Goal: Task Accomplishment & Management: Manage account settings

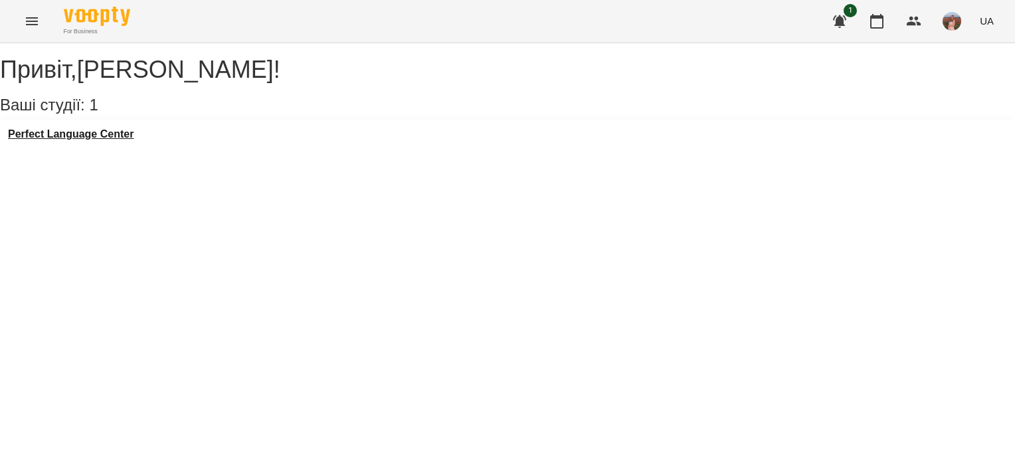
click at [130, 138] on div "Perfect Language Center" at bounding box center [507, 138] width 1015 height 36
click at [133, 140] on h3 "Perfect Language Center" at bounding box center [71, 134] width 126 height 12
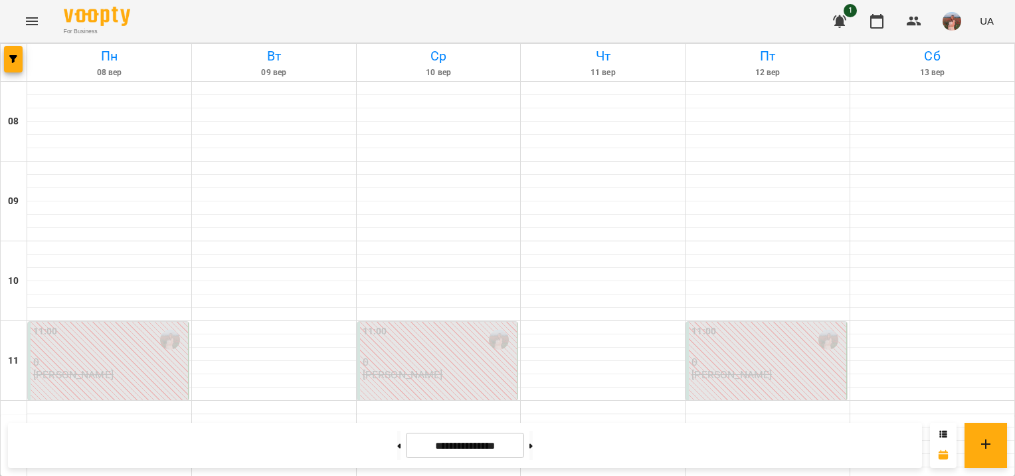
scroll to position [797, 0]
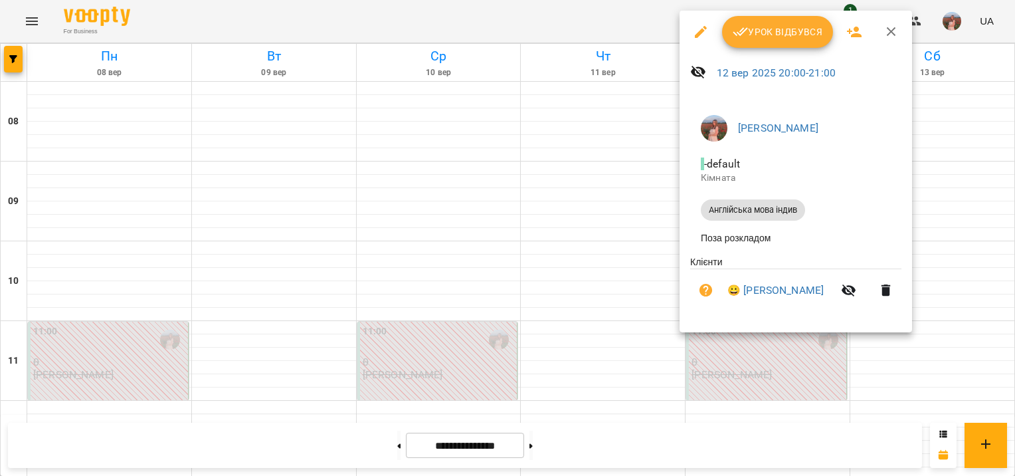
click at [793, 33] on span "Урок відбувся" at bounding box center [778, 32] width 90 height 16
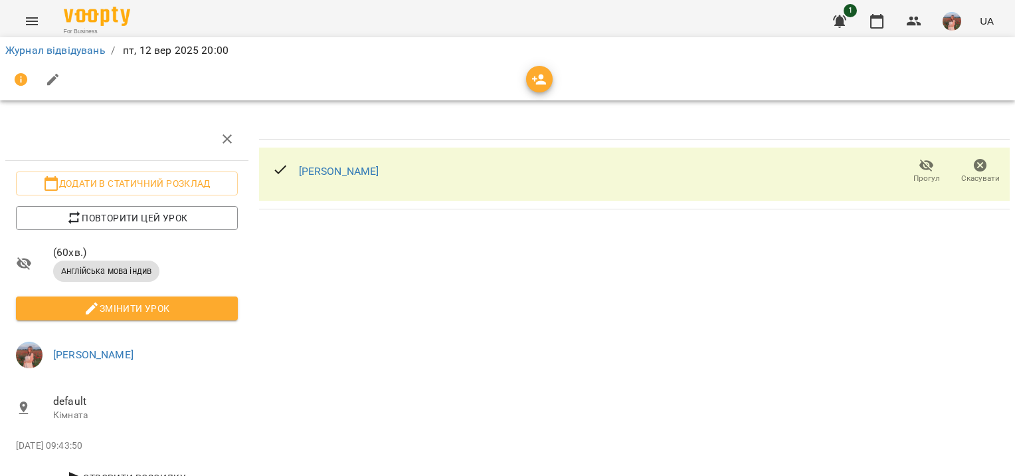
click at [537, 86] on icon "button" at bounding box center [539, 80] width 16 height 16
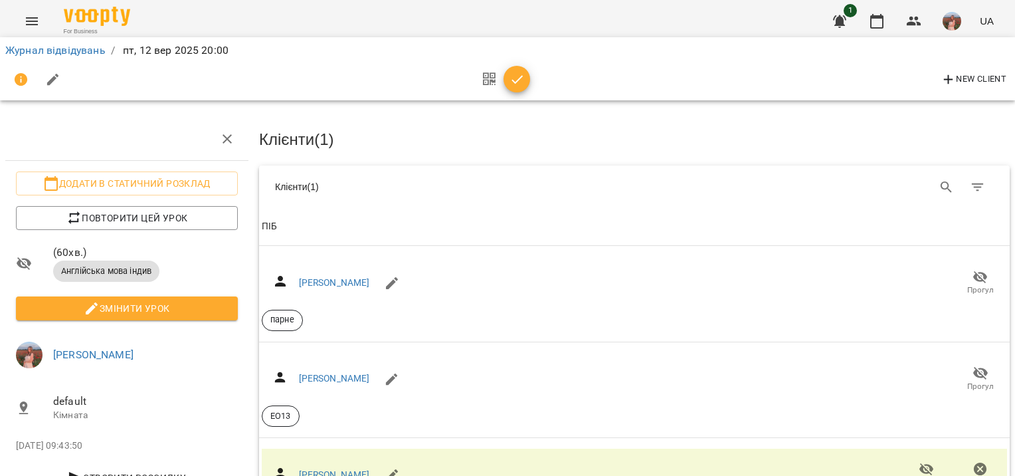
click at [510, 82] on icon "button" at bounding box center [518, 80] width 16 height 16
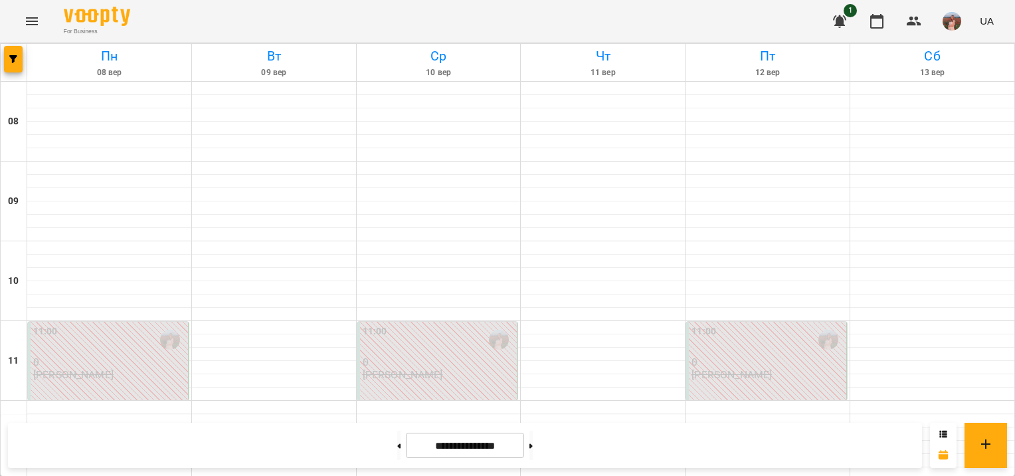
scroll to position [797, 0]
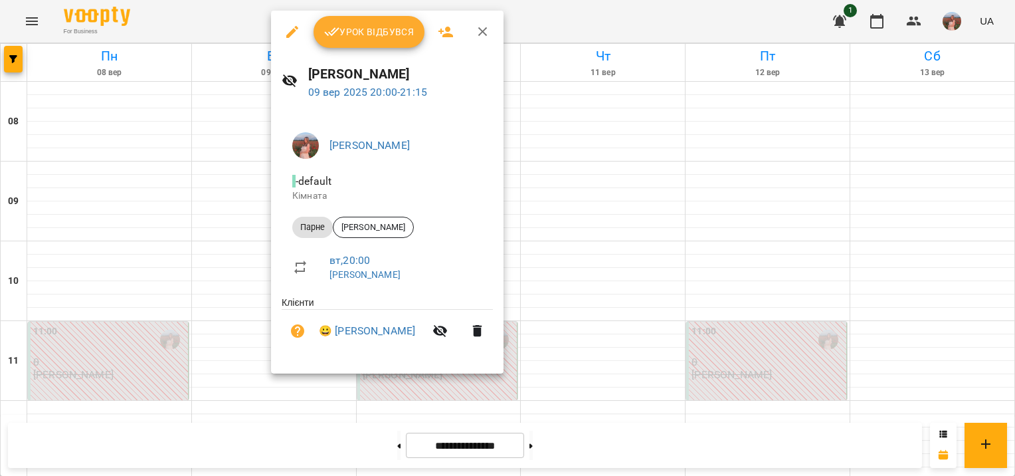
click at [372, 51] on div "Урок відбувся" at bounding box center [387, 32] width 233 height 43
click at [388, 20] on button "Урок відбувся" at bounding box center [370, 32] width 112 height 32
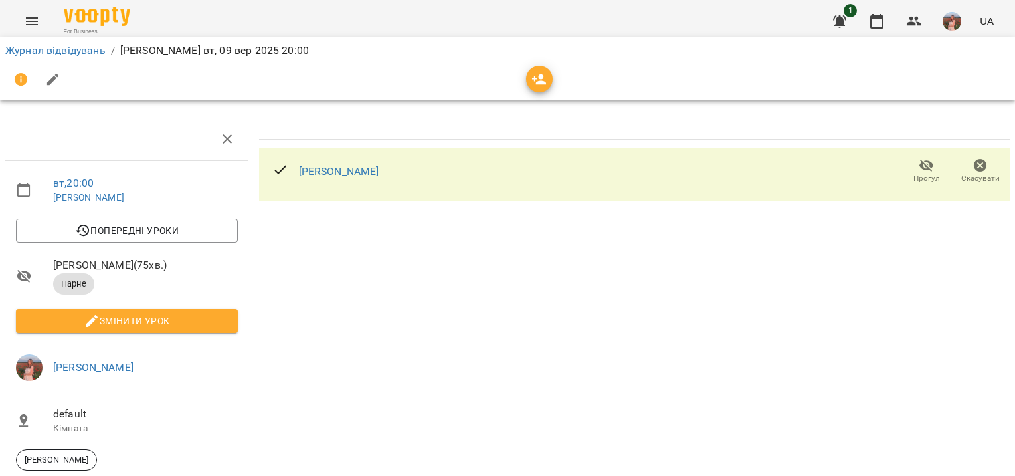
click at [545, 85] on icon "button" at bounding box center [539, 80] width 16 height 16
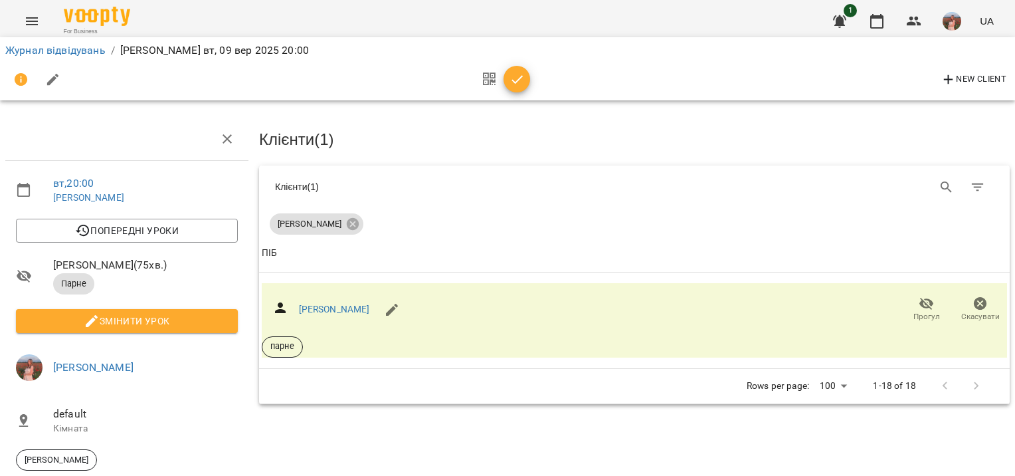
click at [516, 80] on icon "button" at bounding box center [518, 80] width 16 height 16
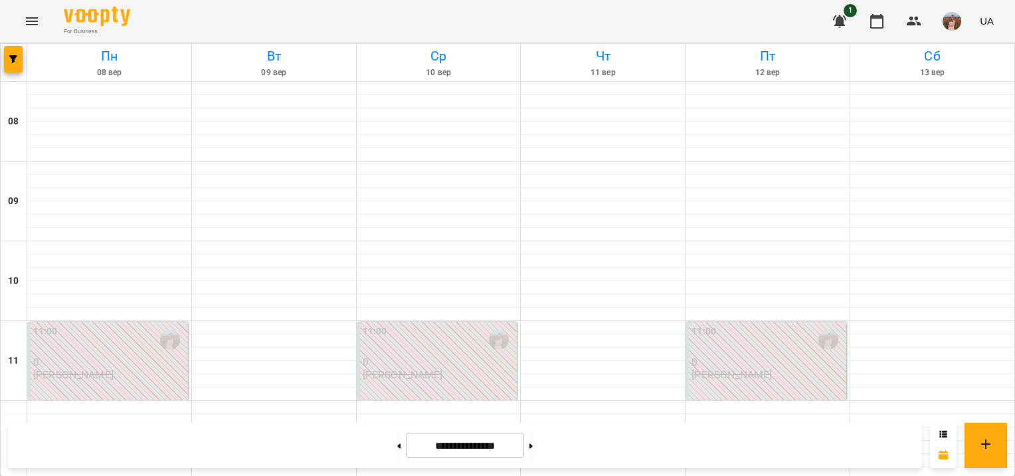
scroll to position [930, 0]
click at [533, 444] on button at bounding box center [530, 444] width 3 height 29
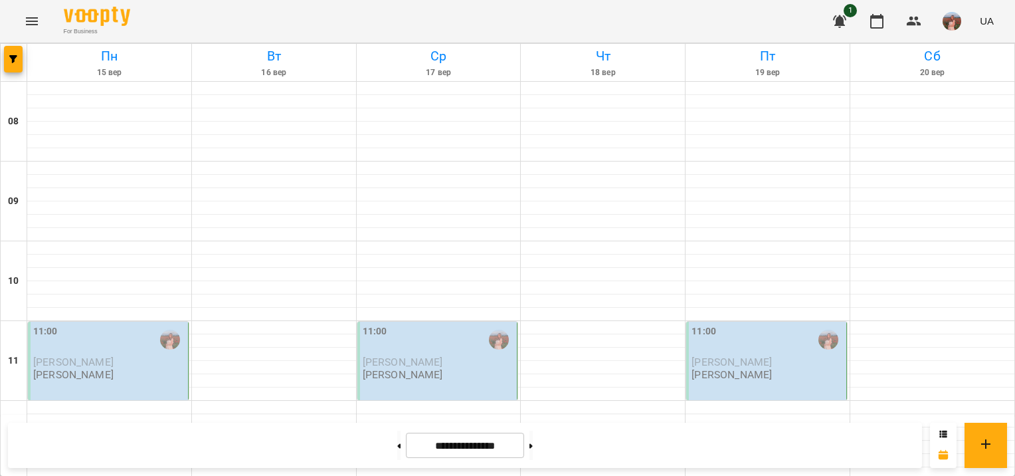
click at [836, 24] on icon "button" at bounding box center [840, 21] width 16 height 16
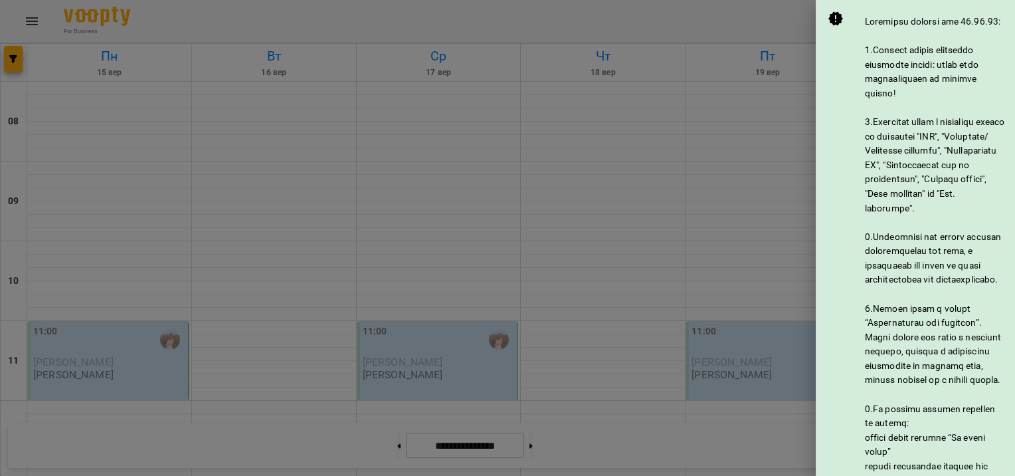
click at [712, 70] on div at bounding box center [507, 238] width 1015 height 476
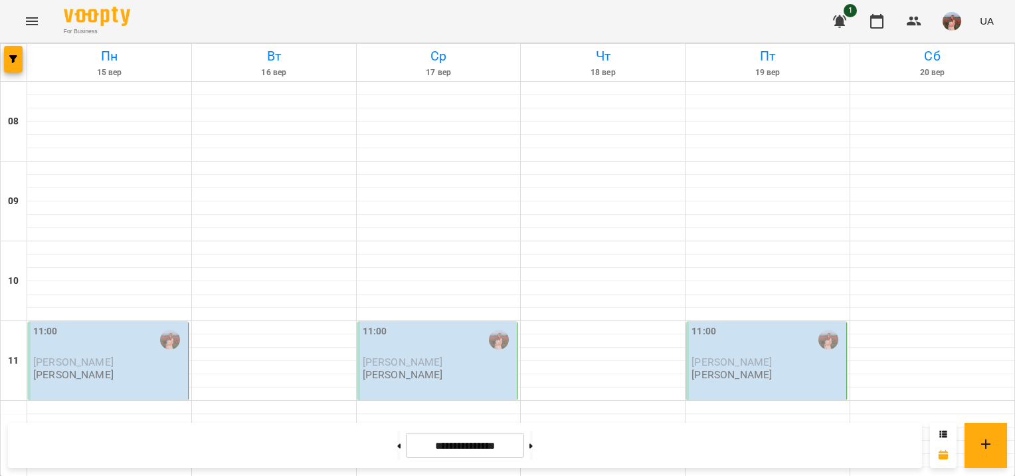
scroll to position [542, 0]
click at [533, 449] on button at bounding box center [530, 444] width 3 height 29
type input "**********"
